Goal: Information Seeking & Learning: Learn about a topic

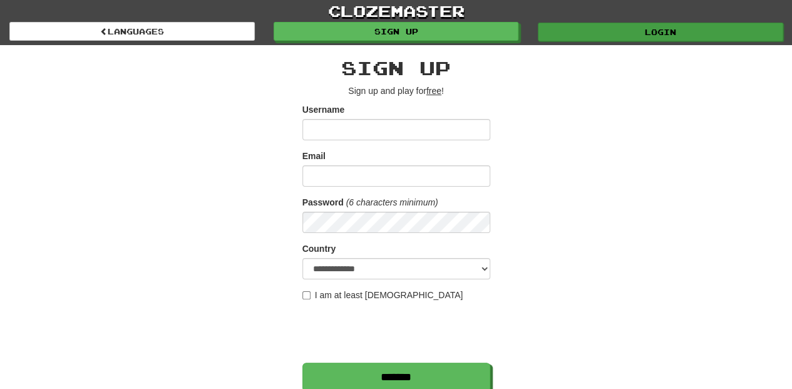
type input "**********"
click at [594, 34] on link "Login" at bounding box center [660, 32] width 245 height 19
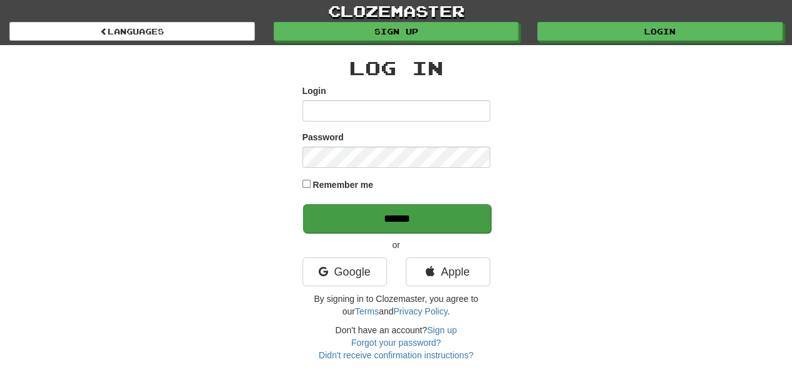
type input "**********"
click at [401, 223] on input "******" at bounding box center [397, 218] width 188 height 29
